Goal: Task Accomplishment & Management: Manage account settings

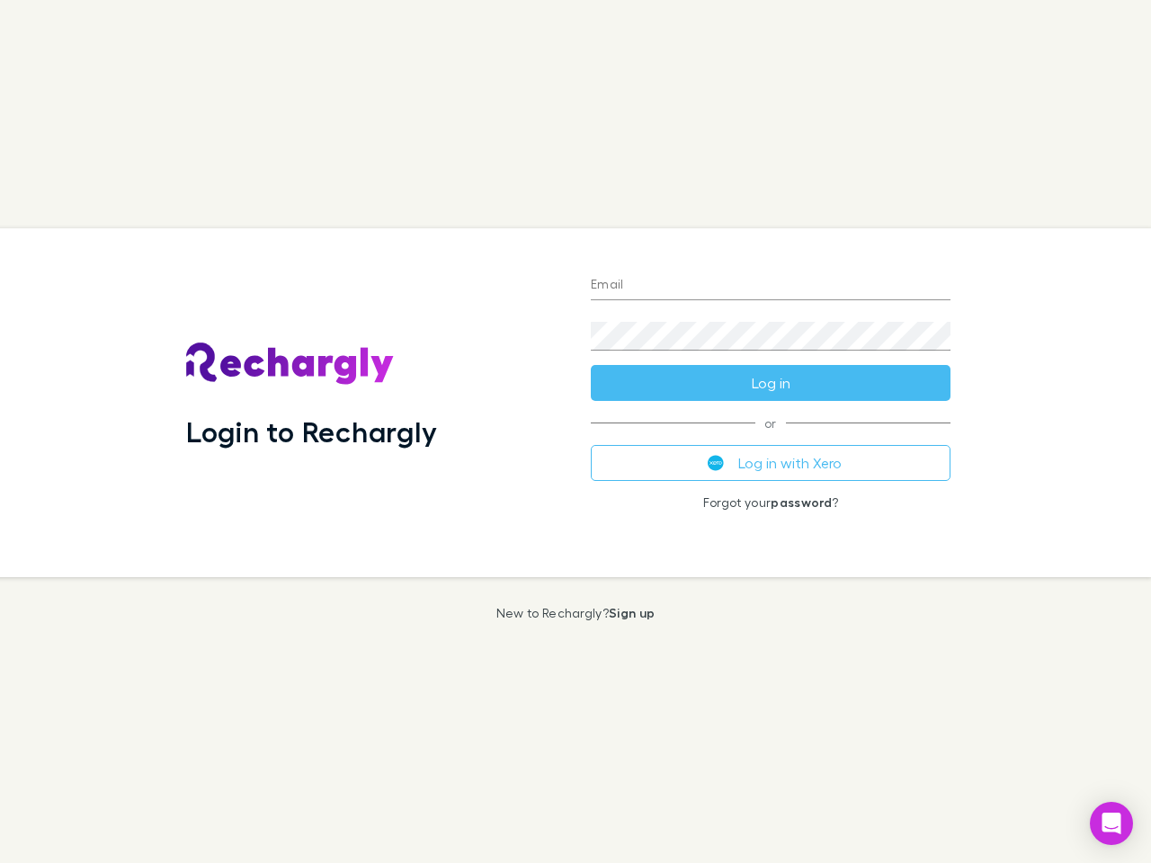
click at [575, 431] on div "Login to Rechargly" at bounding box center [374, 402] width 405 height 349
click at [770, 286] on input "Email" at bounding box center [771, 285] width 360 height 29
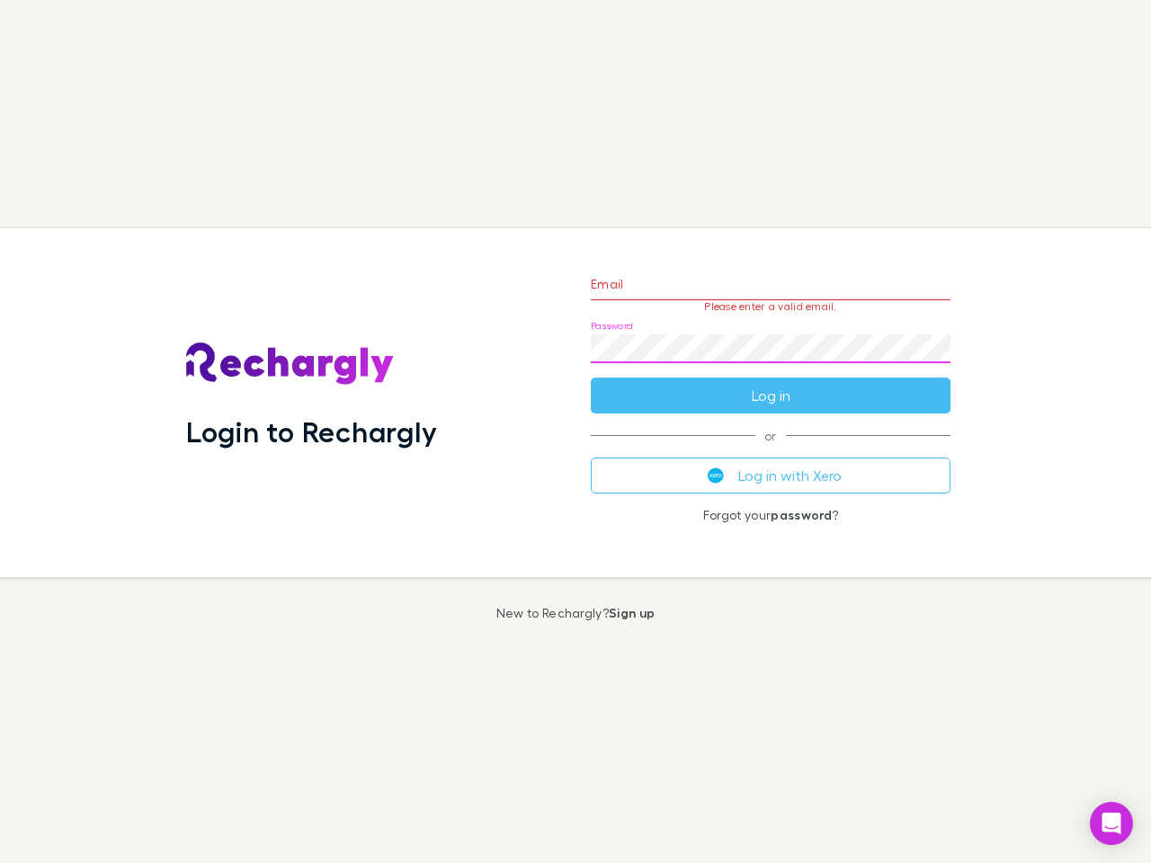
click at [770, 383] on form "Email Please enter a valid email. Password Log in" at bounding box center [771, 335] width 360 height 156
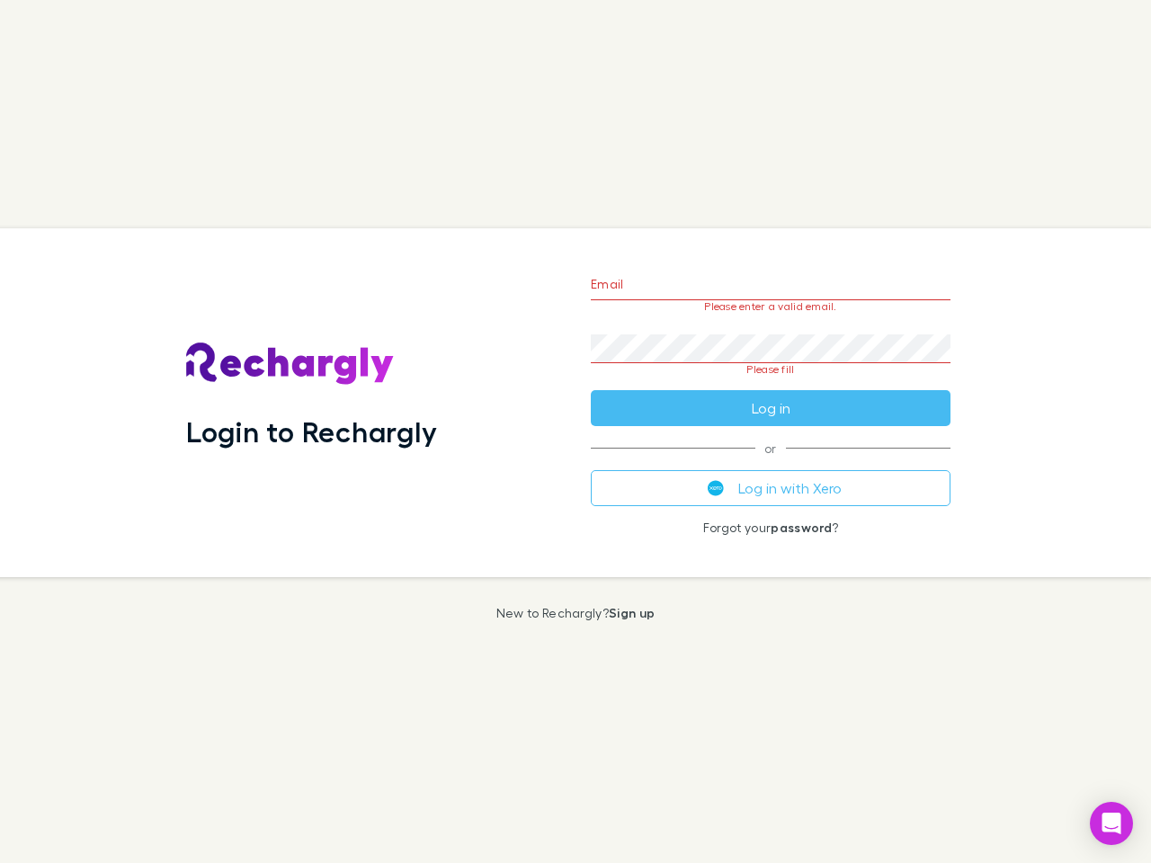
click at [770, 463] on div "Email Please enter a valid email. Password Please fill Log in or Log in with Xe…" at bounding box center [770, 402] width 388 height 349
click at [1111, 823] on icon "Open Intercom Messenger" at bounding box center [1111, 824] width 19 height 22
